Goal: Communication & Community: Answer question/provide support

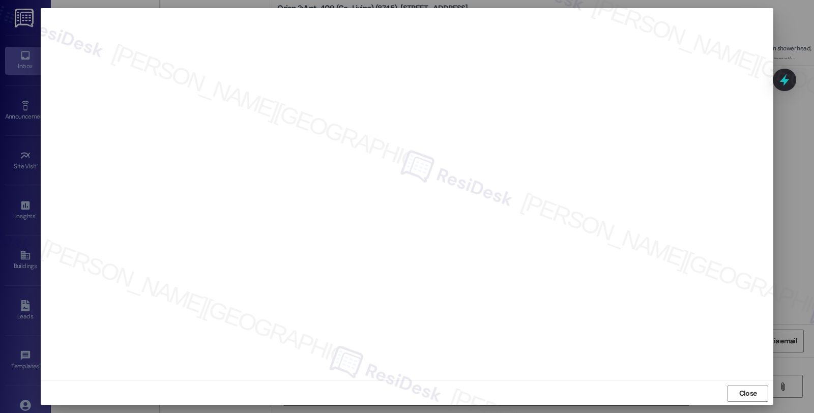
scroll to position [2, 0]
click at [746, 387] on span "Close" at bounding box center [748, 391] width 18 height 11
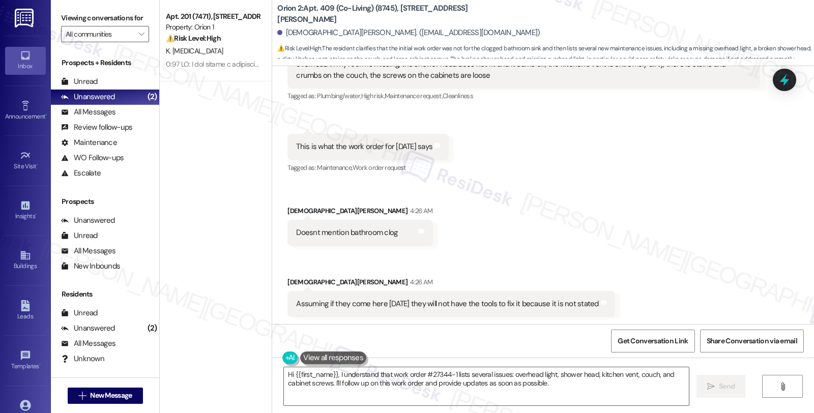
scroll to position [1967, 0]
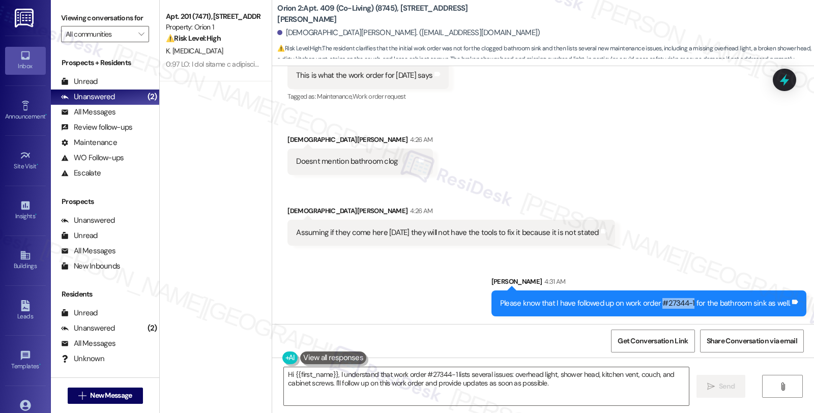
drag, startPoint x: 662, startPoint y: 301, endPoint x: 694, endPoint y: 301, distance: 32.1
click at [694, 301] on div "Please know that I have followed up on work order #27344-1 for the bathroom sin…" at bounding box center [645, 303] width 290 height 11
copy div "#27344-1"
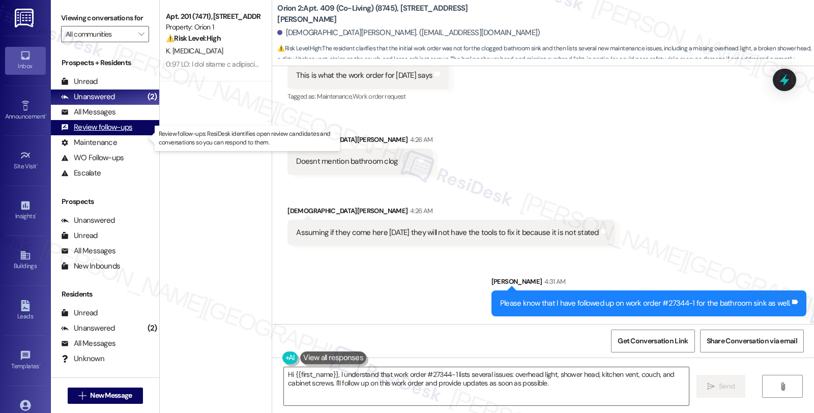
click at [131, 134] on div "Review follow-ups (undefined)" at bounding box center [105, 127] width 108 height 15
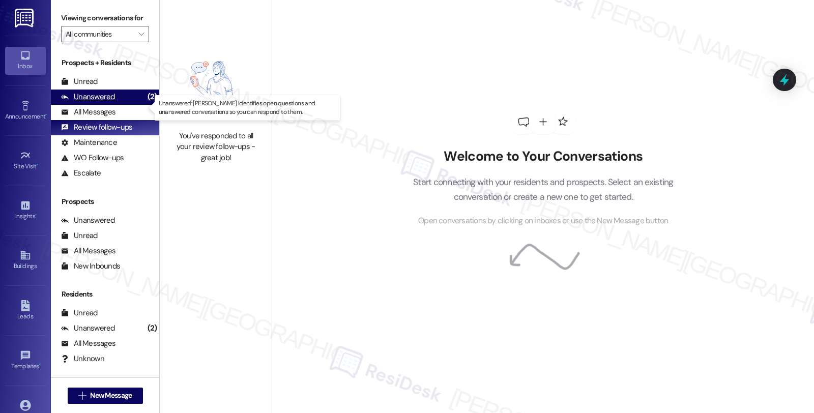
click at [115, 105] on div "Unanswered (2)" at bounding box center [105, 97] width 108 height 15
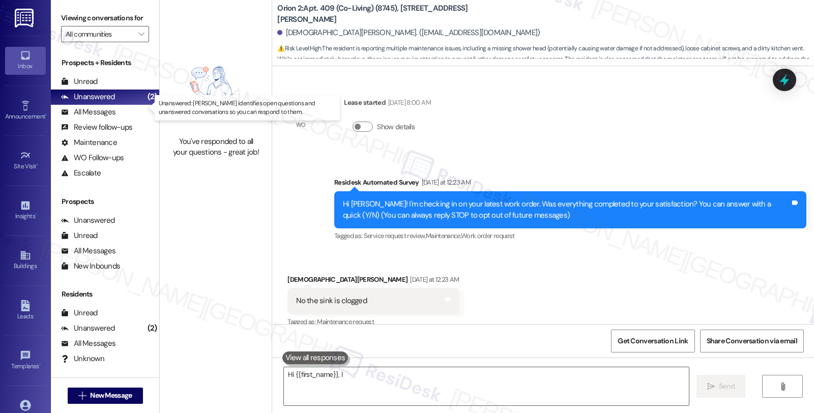
scroll to position [123, 0]
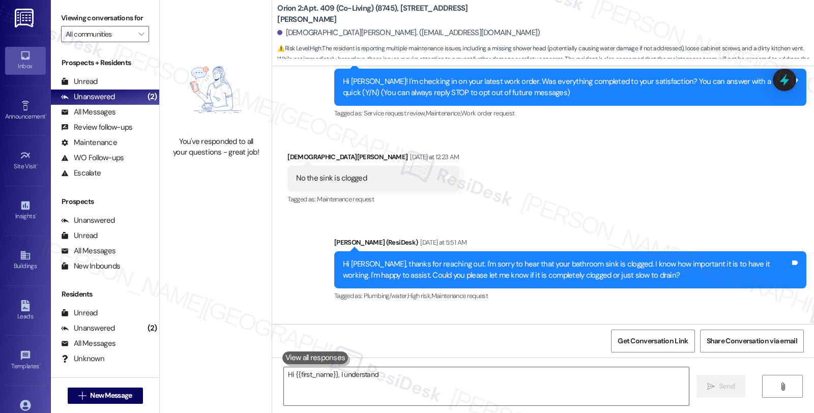
type textarea "Hi {{first_name}}, I understand"
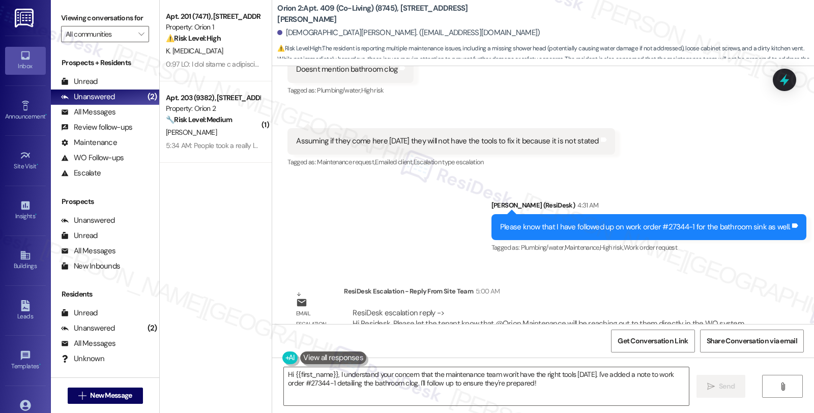
scroll to position [2076, 0]
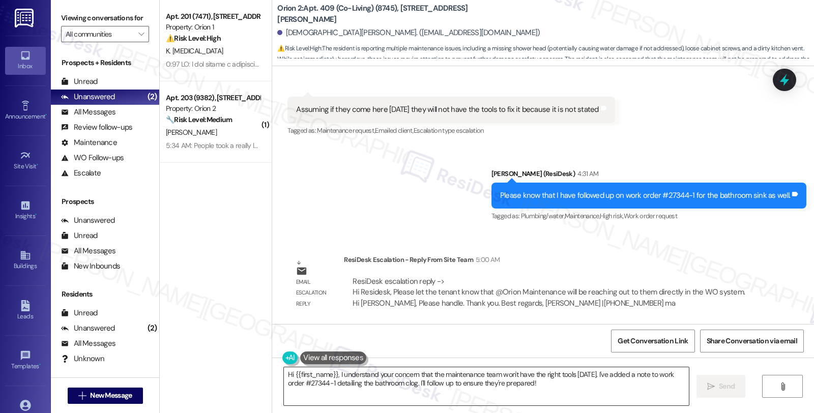
drag, startPoint x: 276, startPoint y: 377, endPoint x: 282, endPoint y: 375, distance: 6.4
click at [284, 377] on textarea "Hi {{first_name}}, I understand your concern that the maintenance team won't ha…" at bounding box center [486, 386] width 405 height 38
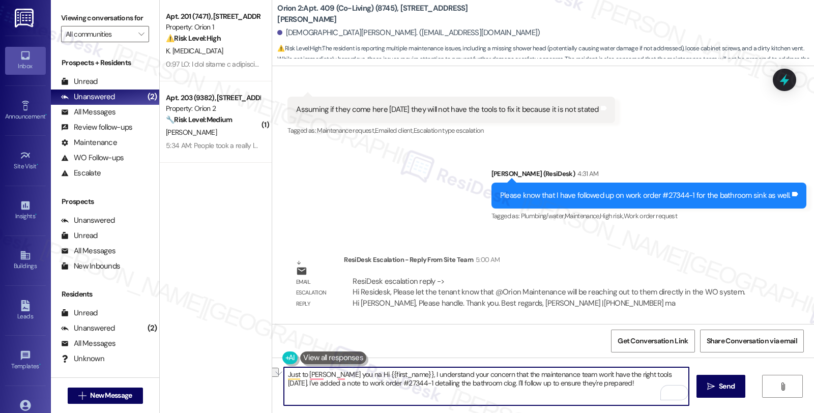
drag, startPoint x: 338, startPoint y: 375, endPoint x: 278, endPoint y: 375, distance: 60.6
click at [278, 375] on div "Just to [PERSON_NAME] you na Hi {{first_name}}, I understand your concern that …" at bounding box center [543, 396] width 542 height 76
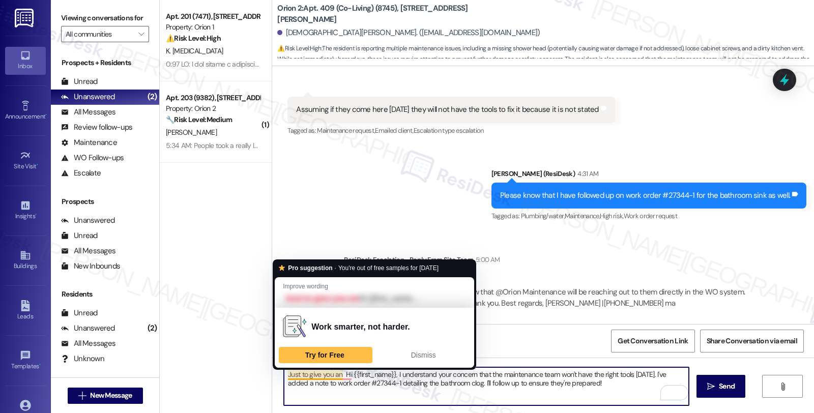
click at [284, 375] on textarea "Just to give you an Hi {{first_name}}, I understand your concern that the maint…" at bounding box center [486, 386] width 405 height 38
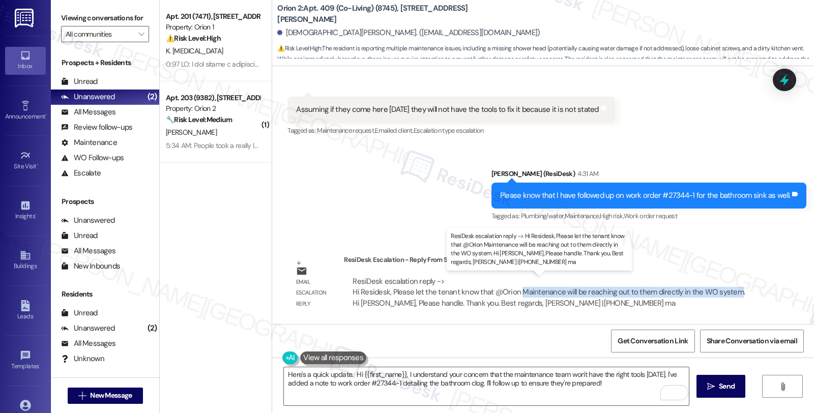
drag, startPoint x: 524, startPoint y: 292, endPoint x: 723, endPoint y: 294, distance: 198.5
click at [723, 294] on div "ResiDesk escalation reply -> Hi Residesk, Please let the tenant know that @Orio…" at bounding box center [549, 292] width 392 height 32
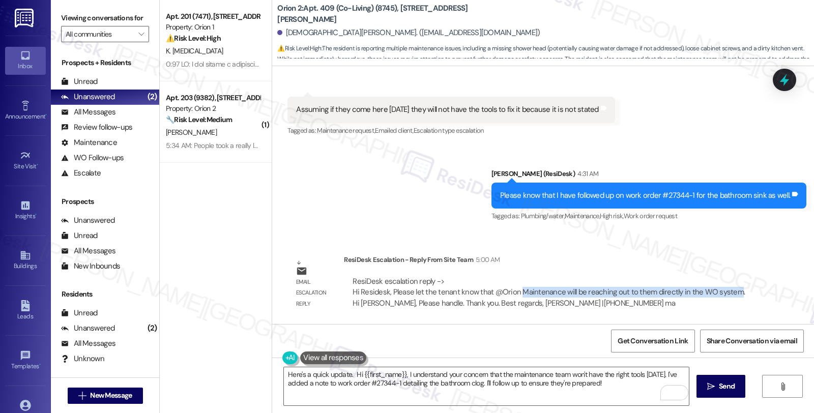
copy div "Maintenance will be reaching out to them directly in the WO system"
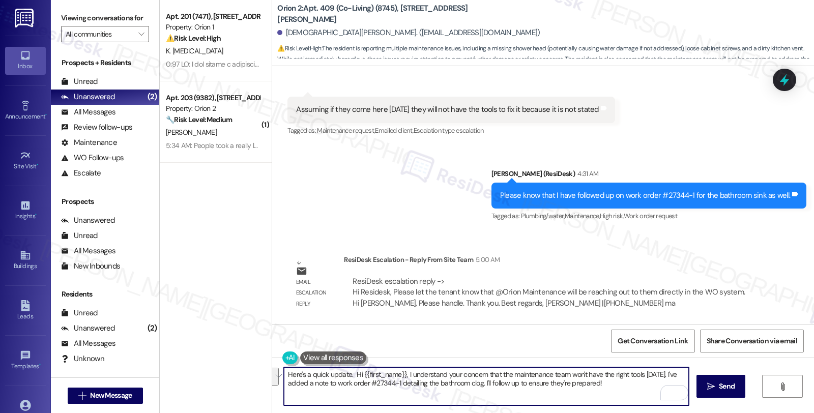
drag, startPoint x: 350, startPoint y: 374, endPoint x: 607, endPoint y: 390, distance: 257.5
click at [607, 390] on textarea "Here's a quick update. Hi {{first_name}}, I understand your concern that the ma…" at bounding box center [486, 386] width 405 height 38
paste textarea "Maintenance will be reaching out to them directly in the WO system"
click at [345, 378] on textarea "Here's a quick update. Maintenance will be reaching out to them directly in the…" at bounding box center [486, 386] width 405 height 38
click at [563, 379] on textarea "Here's a quick update. Maintenance will be reaching out to them directly in the…" at bounding box center [486, 386] width 405 height 38
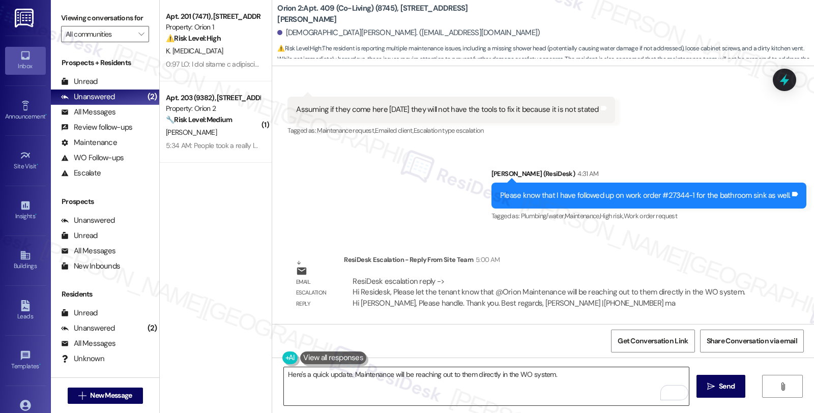
click at [345, 389] on textarea "Here's a quick update. Maintenance will be reaching out to them directly in the…" at bounding box center [486, 386] width 405 height 38
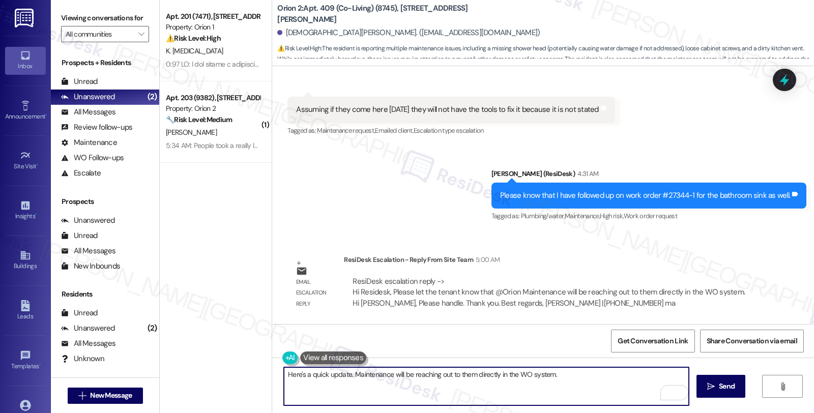
click at [567, 370] on textarea "Here's a quick update. Maintenance will be reaching out to them directly in the…" at bounding box center [486, 386] width 405 height 38
paste textarea "Should you have other concerns, please feel free to reach out. Have a great day!"
click at [375, 385] on textarea "Here's a quick update. Maintenance will be reaching out to them directly in the…" at bounding box center [486, 386] width 405 height 38
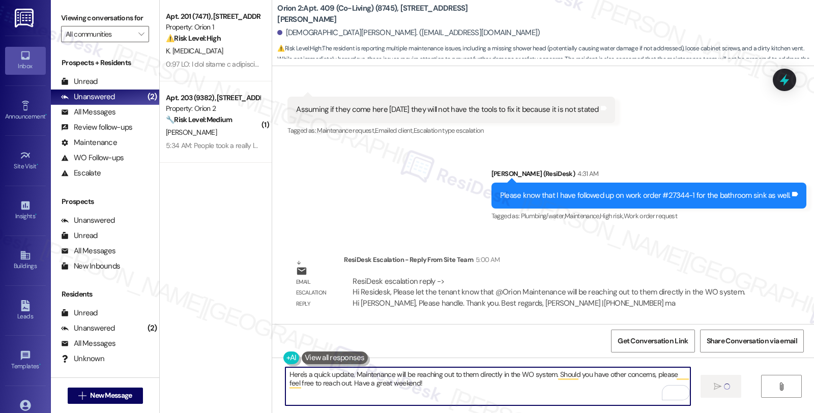
type textarea "Here's a quick update. Maintenance will be reaching out to them directly in the…"
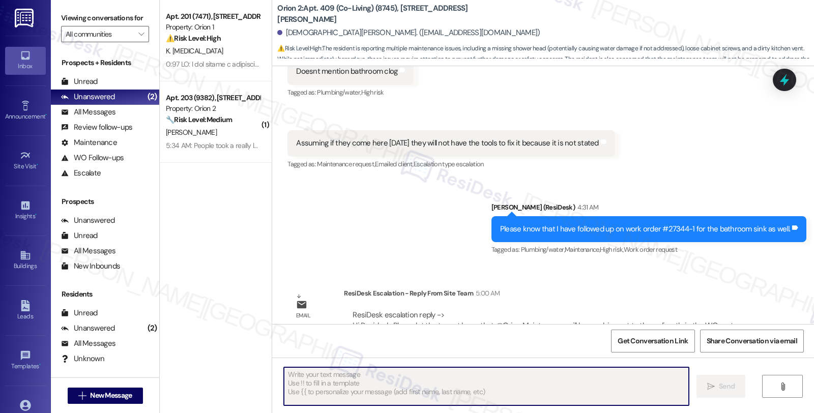
scroll to position [2158, 0]
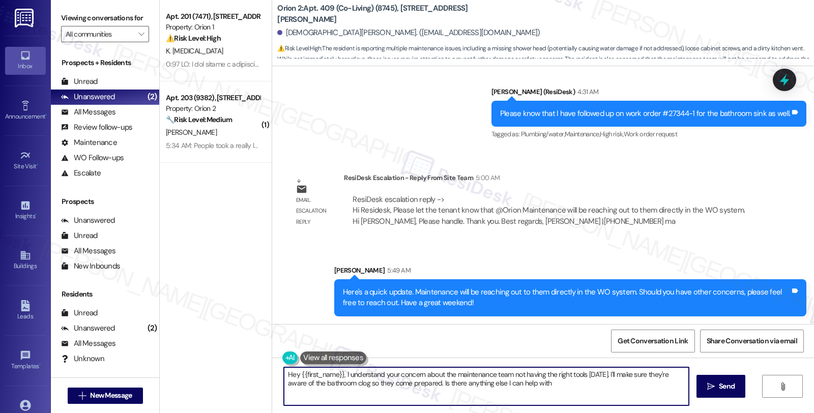
type textarea "Hey {{first_name}}, I understand your concern about the maintenance team not ha…"
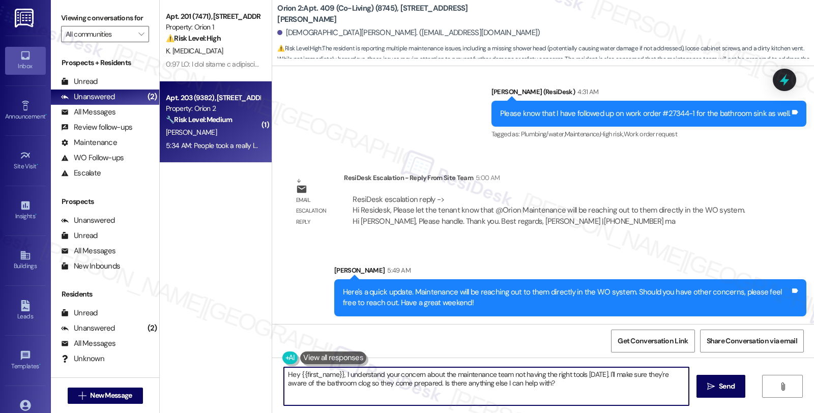
click at [233, 151] on div "5:34 AM: People took a really long time to respond to key things. Like finding …" at bounding box center [213, 145] width 96 height 13
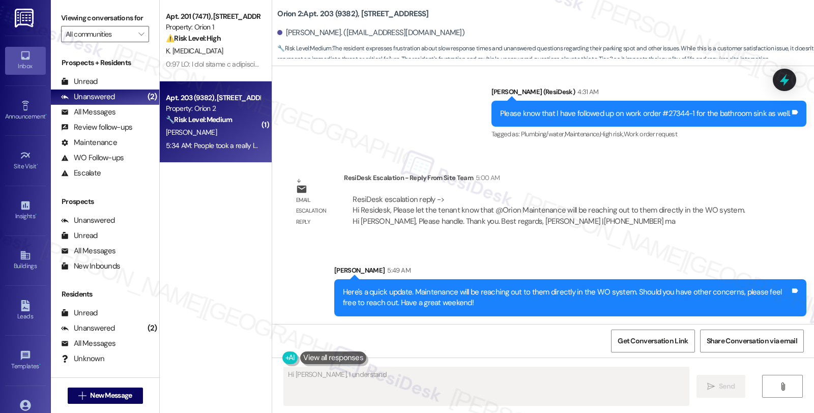
scroll to position [208, 0]
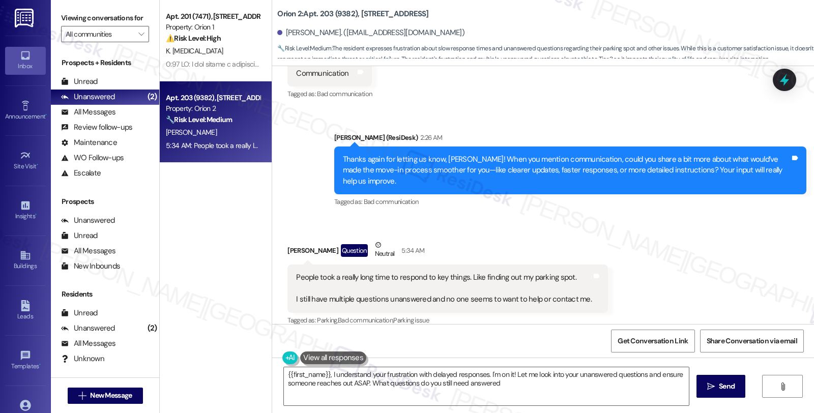
type textarea "{{first_name}}, I understand your frustration with delayed responses. I'm on it…"
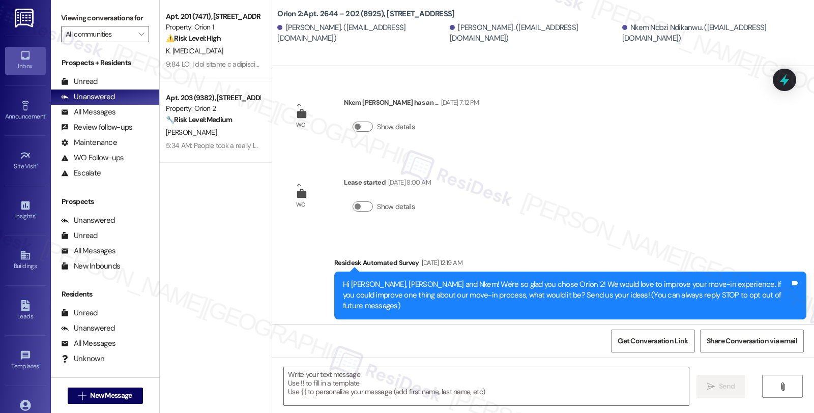
scroll to position [2032, 0]
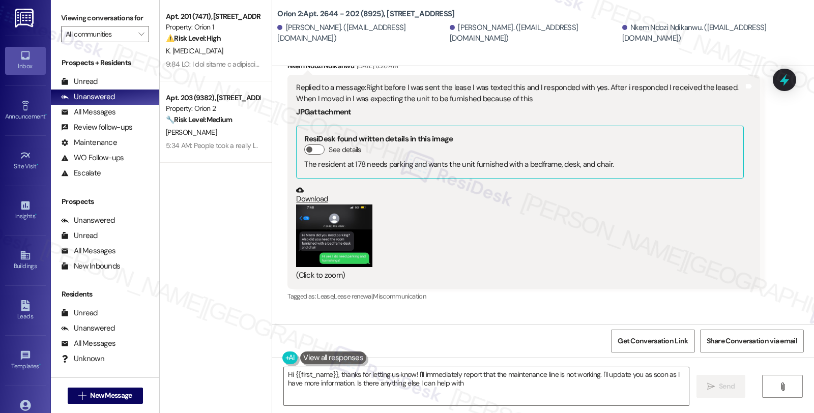
type textarea "Hi {{first_name}}, thanks for letting us know! I'll immediately report that the…"
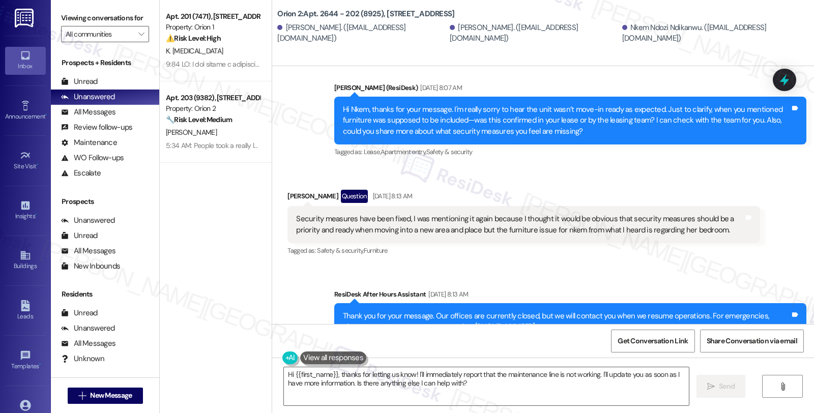
scroll to position [674, 0]
